Goal: Check status: Check status

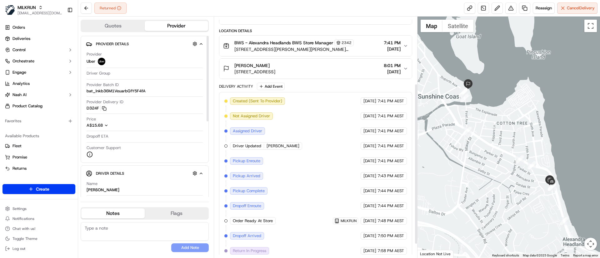
scroll to position [120, 0]
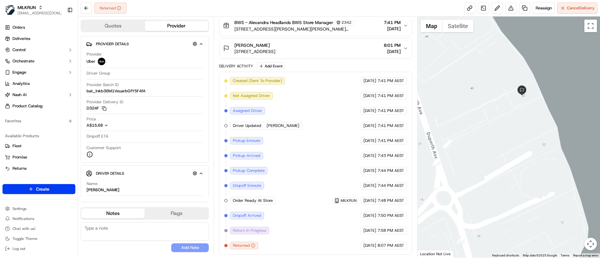
drag, startPoint x: 517, startPoint y: 91, endPoint x: 520, endPoint y: 175, distance: 84.7
click at [520, 175] on div at bounding box center [508, 137] width 183 height 241
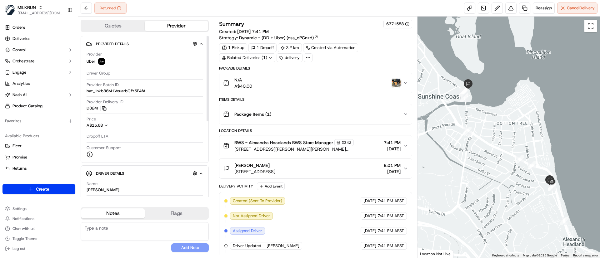
click at [103, 108] on icon "button" at bounding box center [104, 108] width 5 height 5
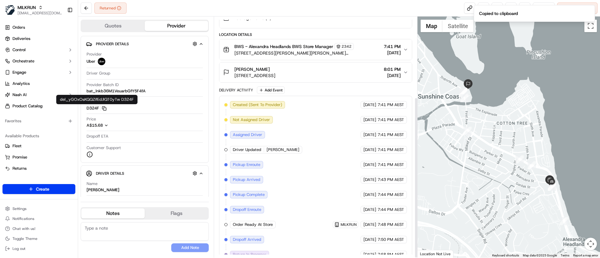
scroll to position [120, 0]
